Goal: Browse casually

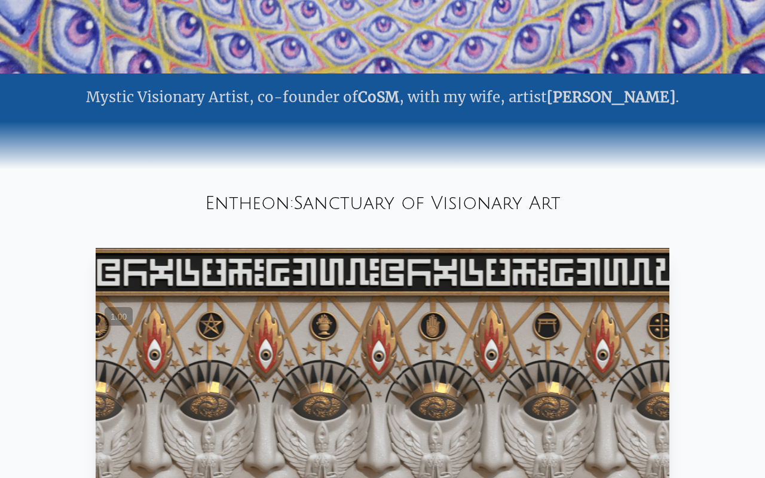
scroll to position [698, 0]
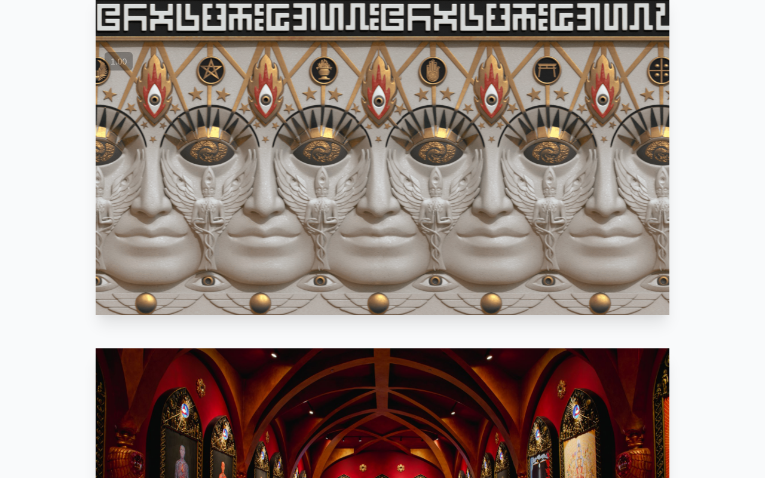
click at [385, 220] on video "Your browser does not support the video tag." at bounding box center [383, 154] width 574 height 322
